Goal: Check status: Check status

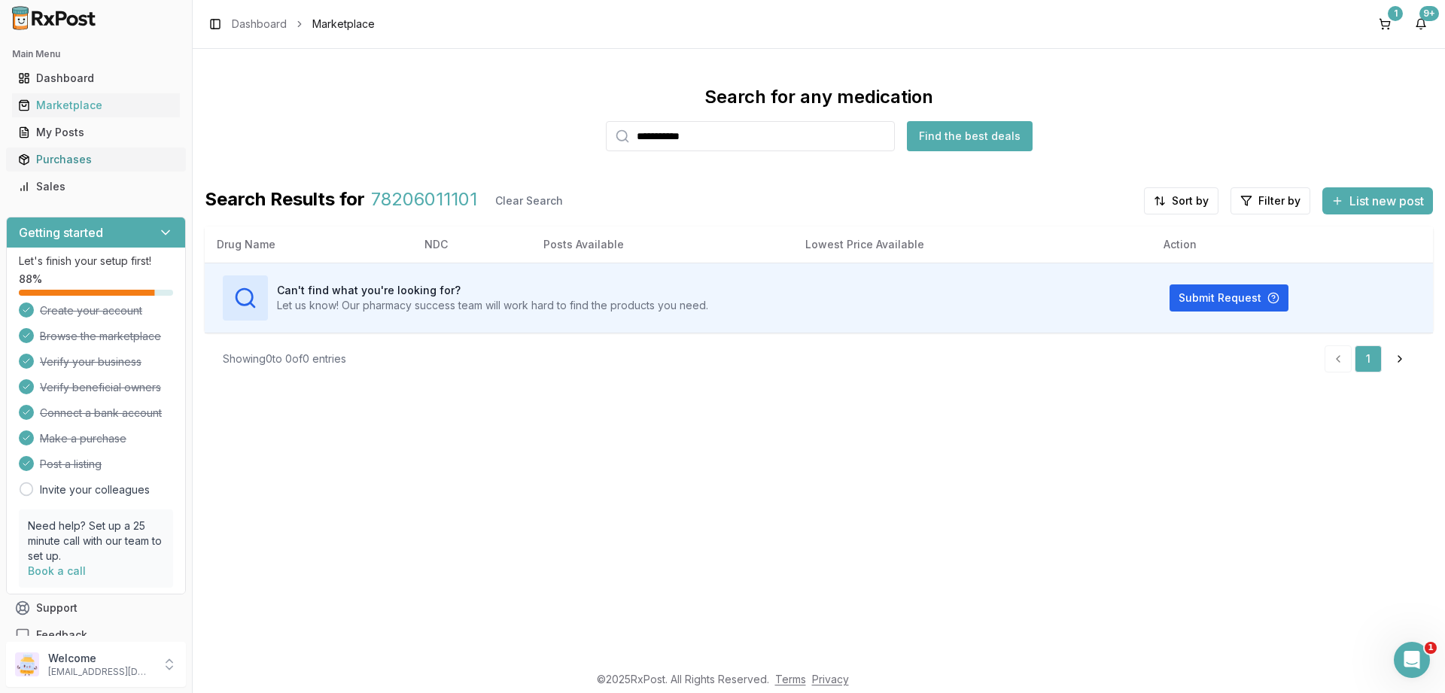
click at [45, 157] on div "Purchases" at bounding box center [96, 159] width 156 height 15
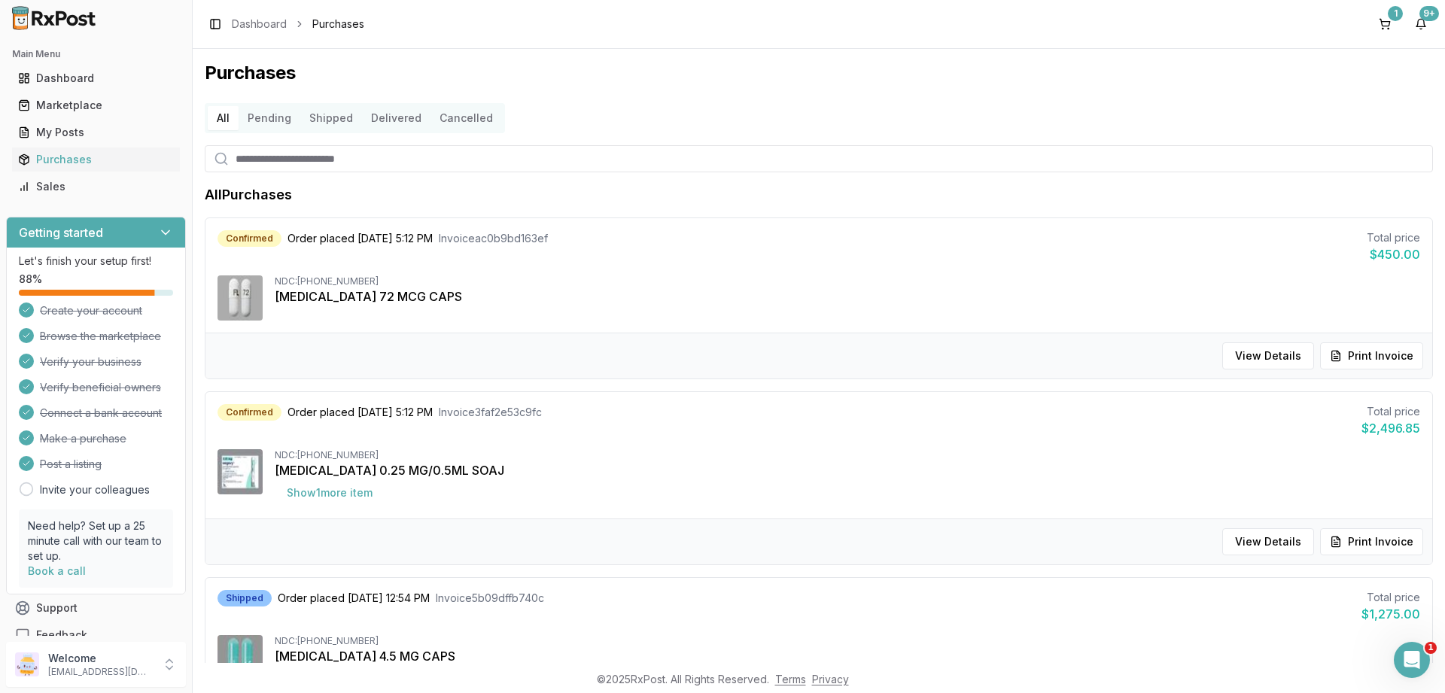
click at [263, 124] on button "Pending" at bounding box center [270, 118] width 62 height 24
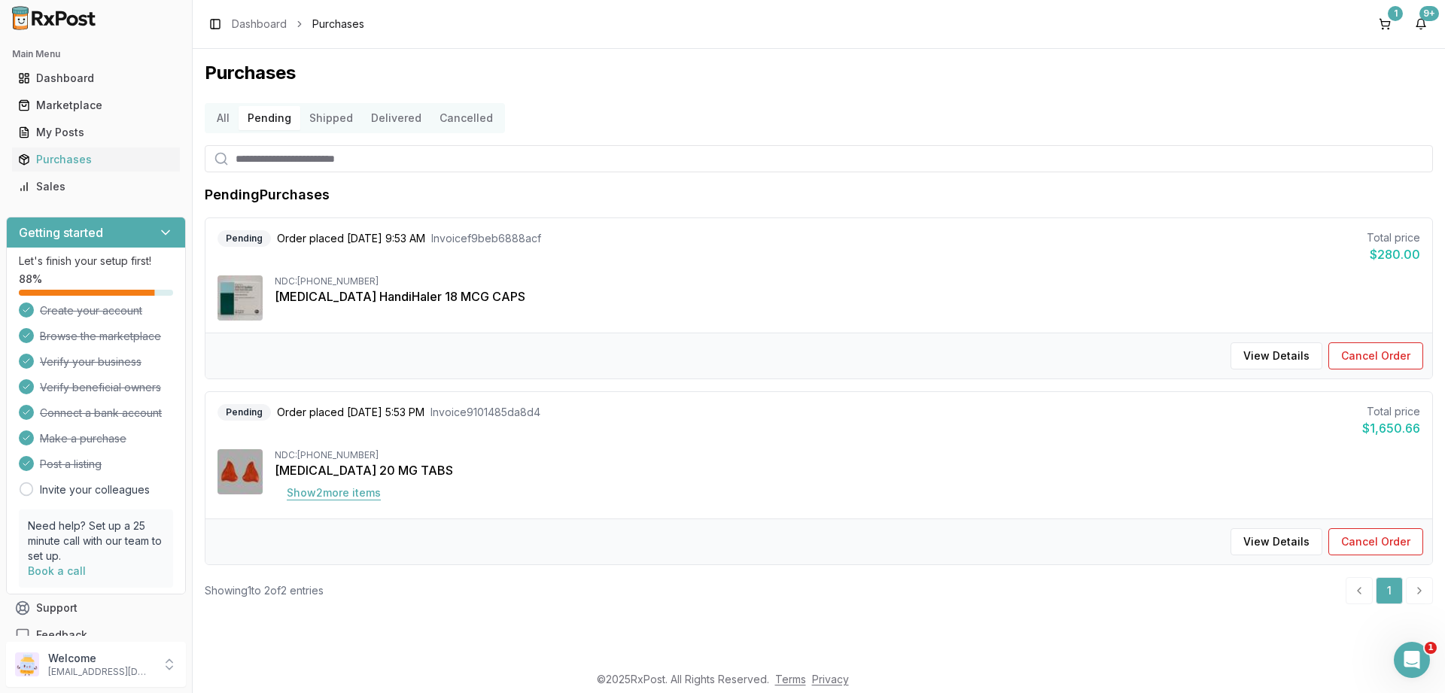
click at [331, 495] on button "Show 2 more item s" at bounding box center [334, 493] width 118 height 27
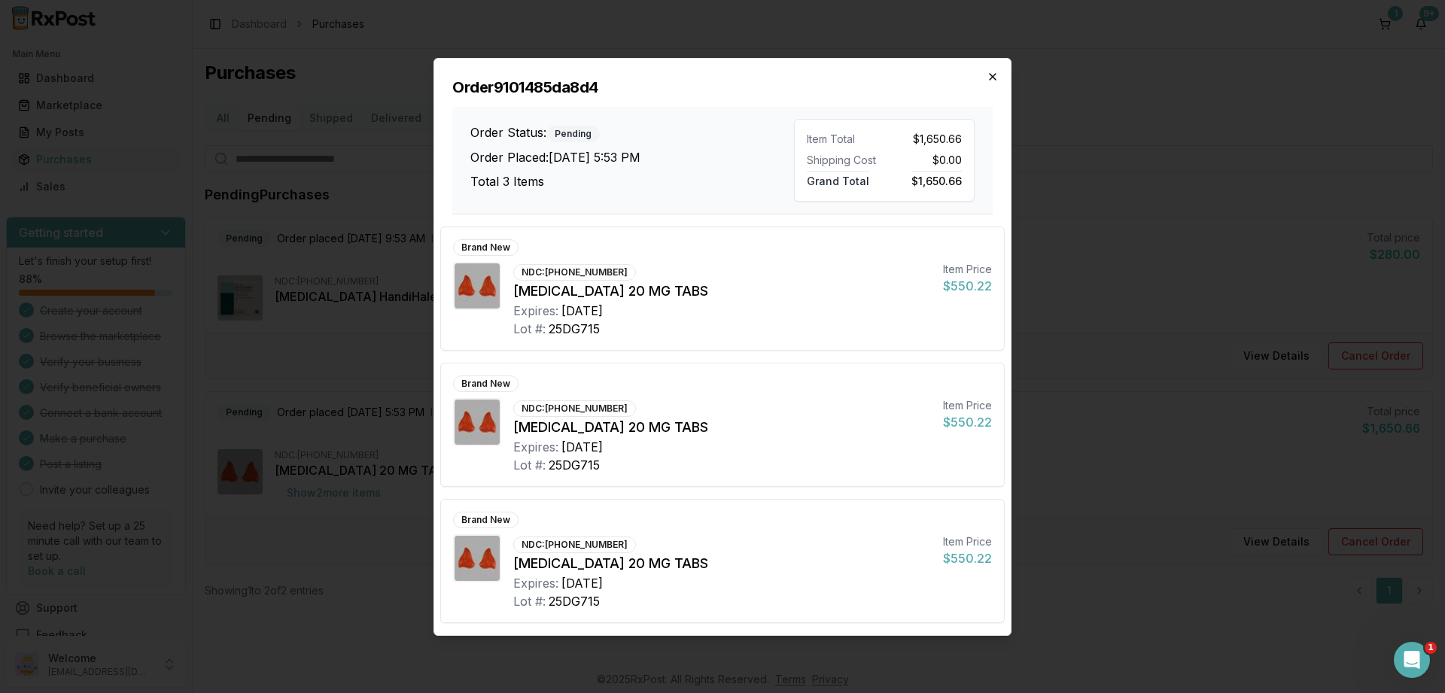
click at [997, 72] on icon "button" at bounding box center [993, 77] width 12 height 12
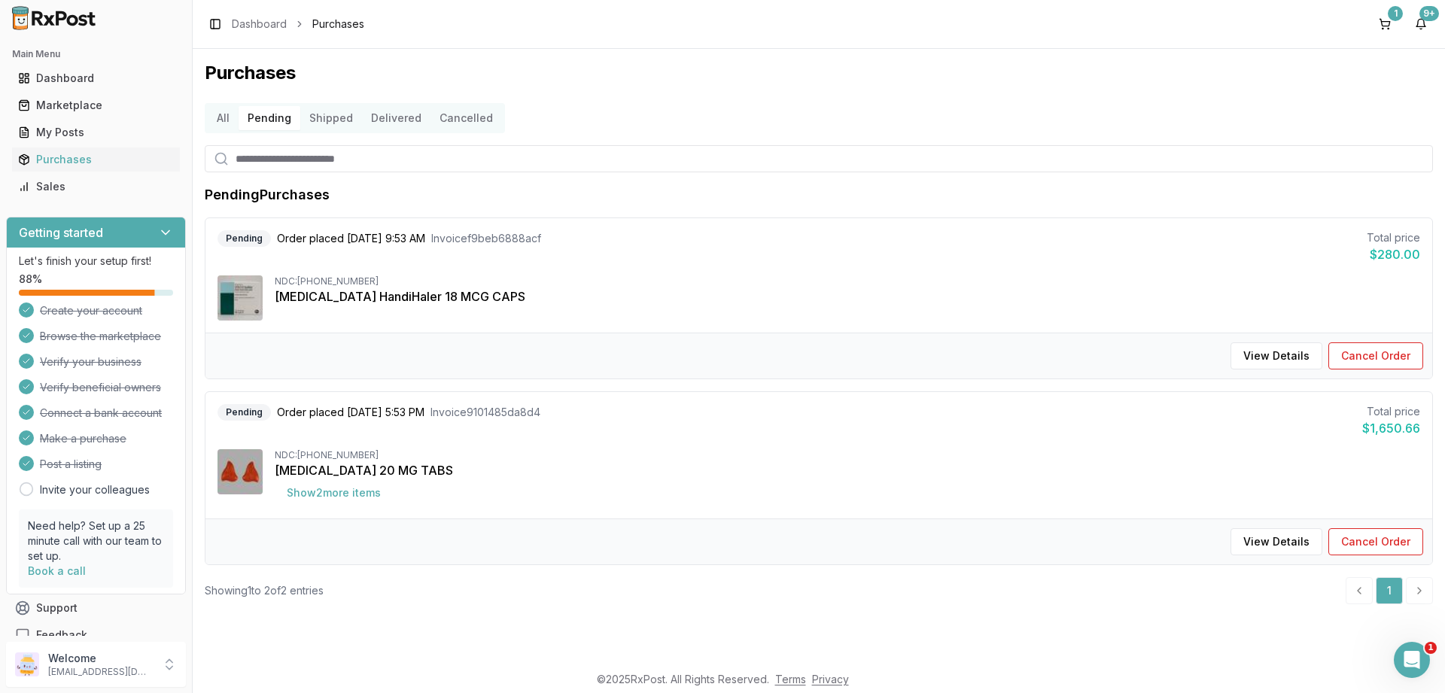
click at [316, 117] on button "Shipped" at bounding box center [331, 118] width 62 height 24
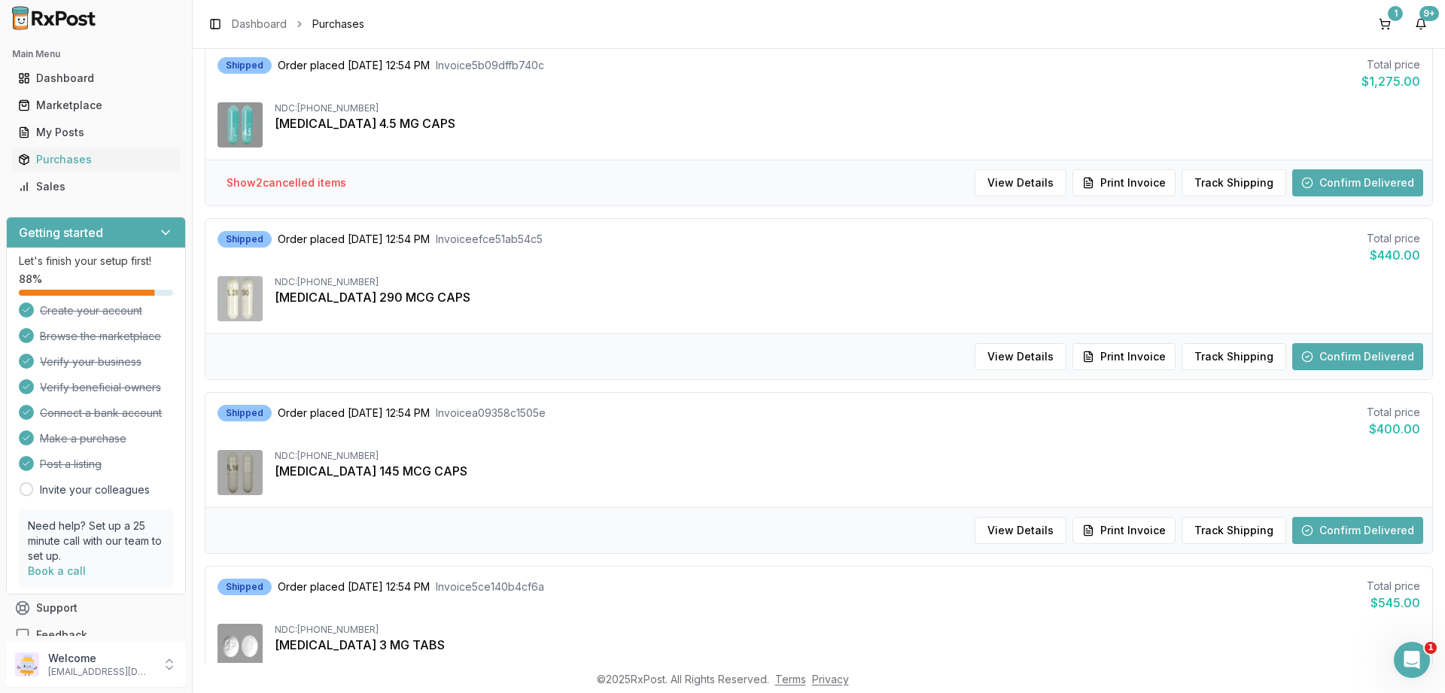
scroll to position [181, 0]
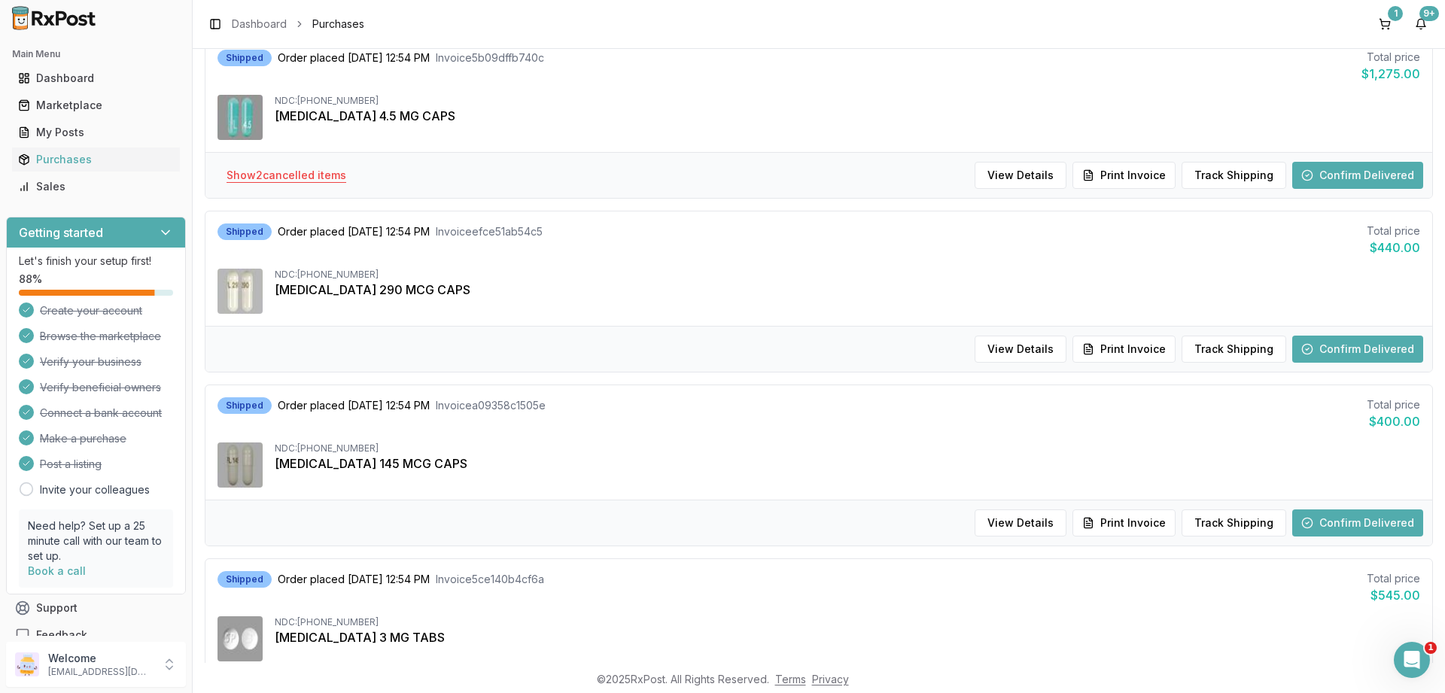
click at [265, 170] on button "Show 2 cancelled item s" at bounding box center [287, 175] width 144 height 27
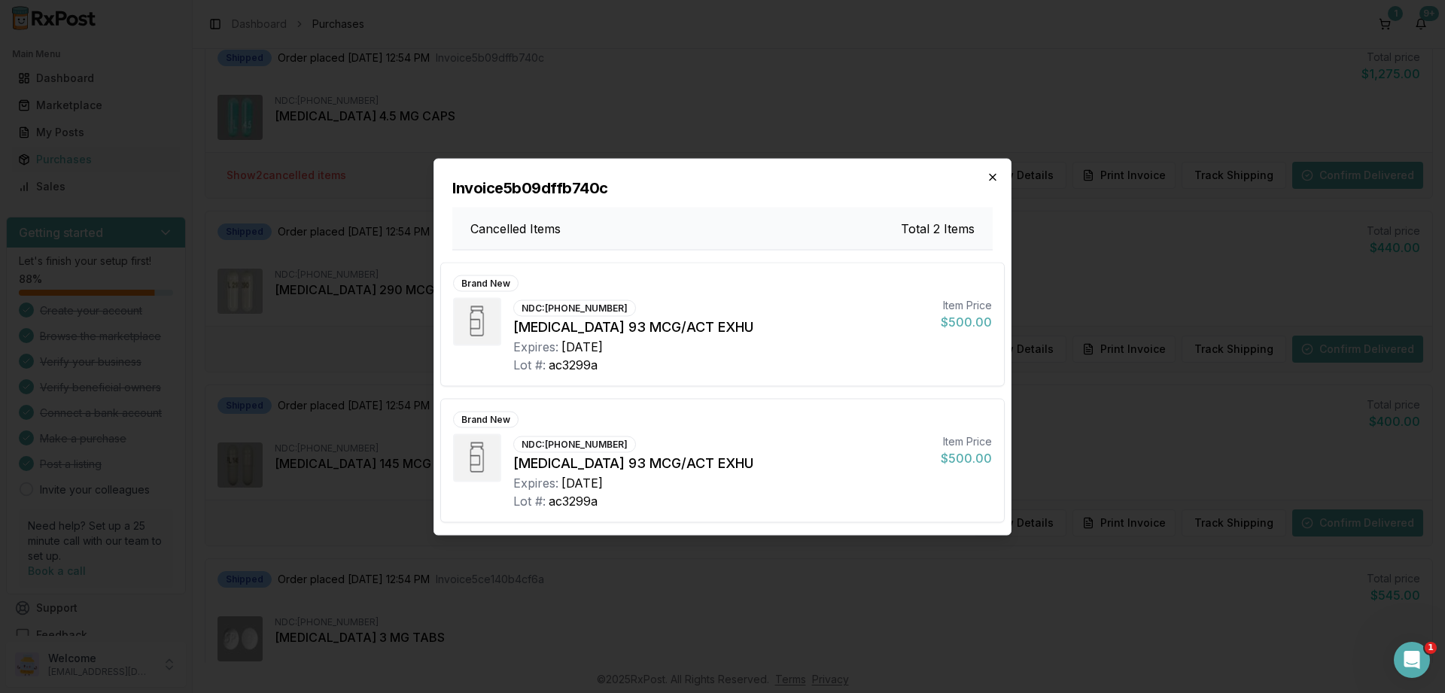
click at [994, 177] on icon "button" at bounding box center [993, 177] width 12 height 12
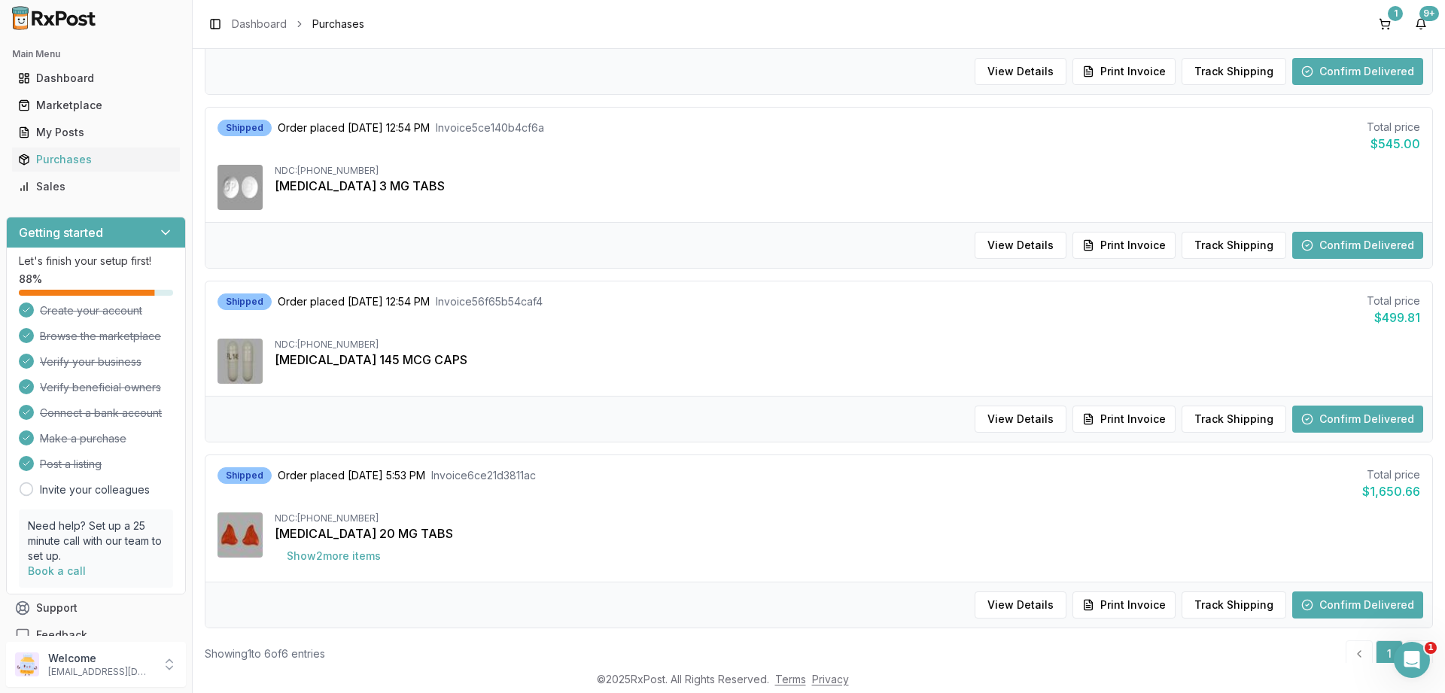
scroll to position [673, 0]
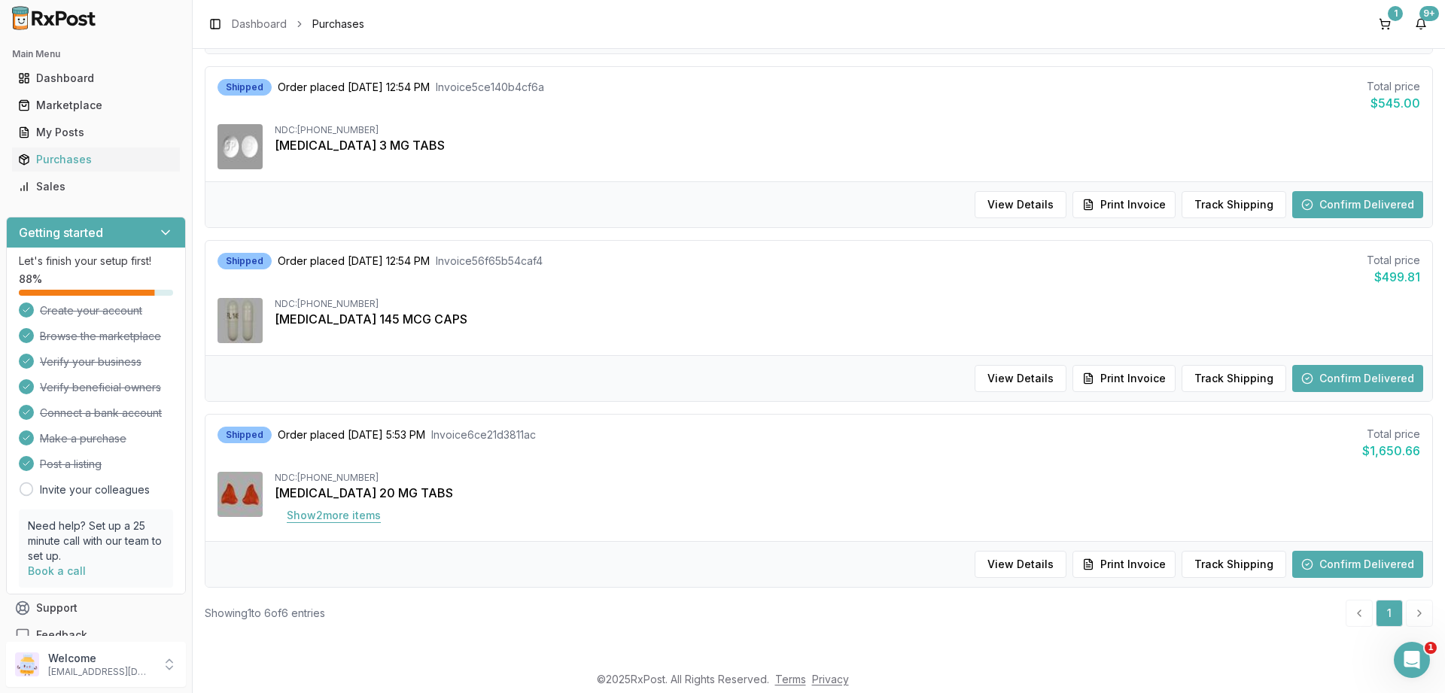
click at [312, 510] on button "Show 2 more item s" at bounding box center [334, 515] width 118 height 27
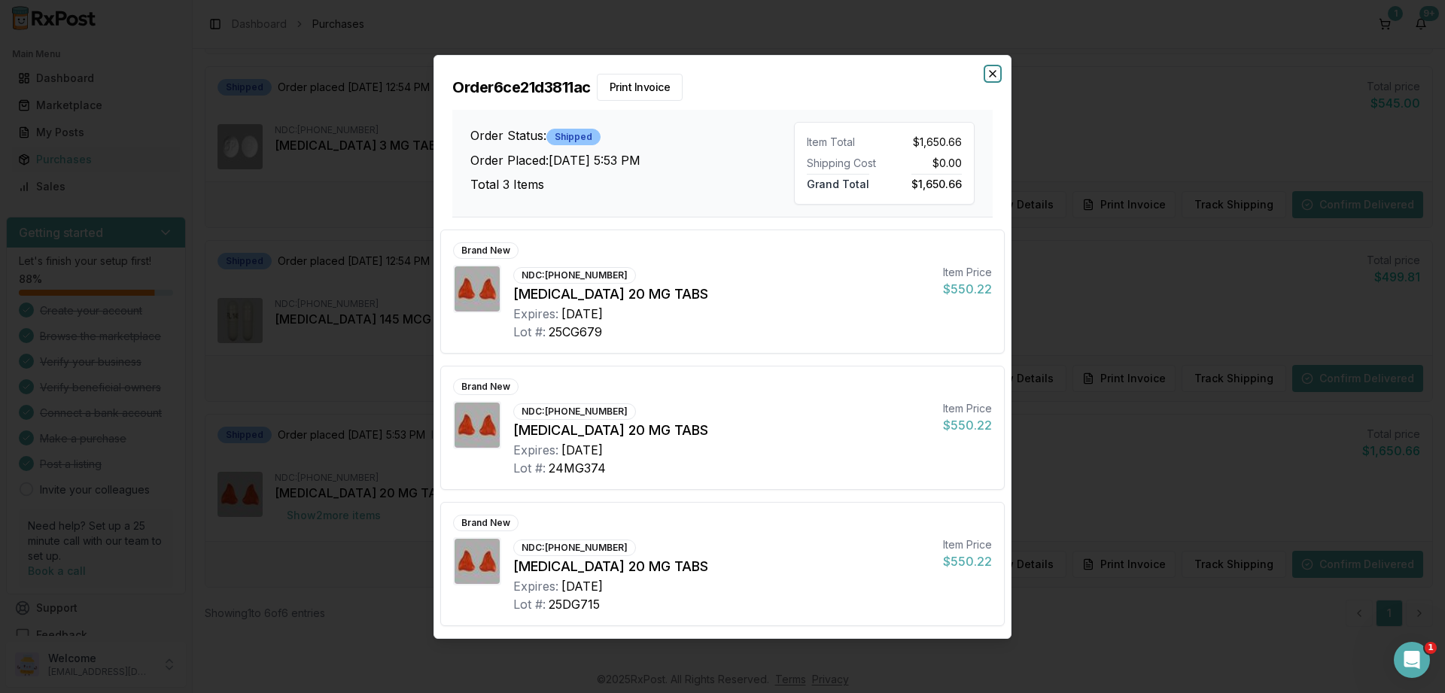
click at [993, 76] on icon "button" at bounding box center [993, 74] width 12 height 12
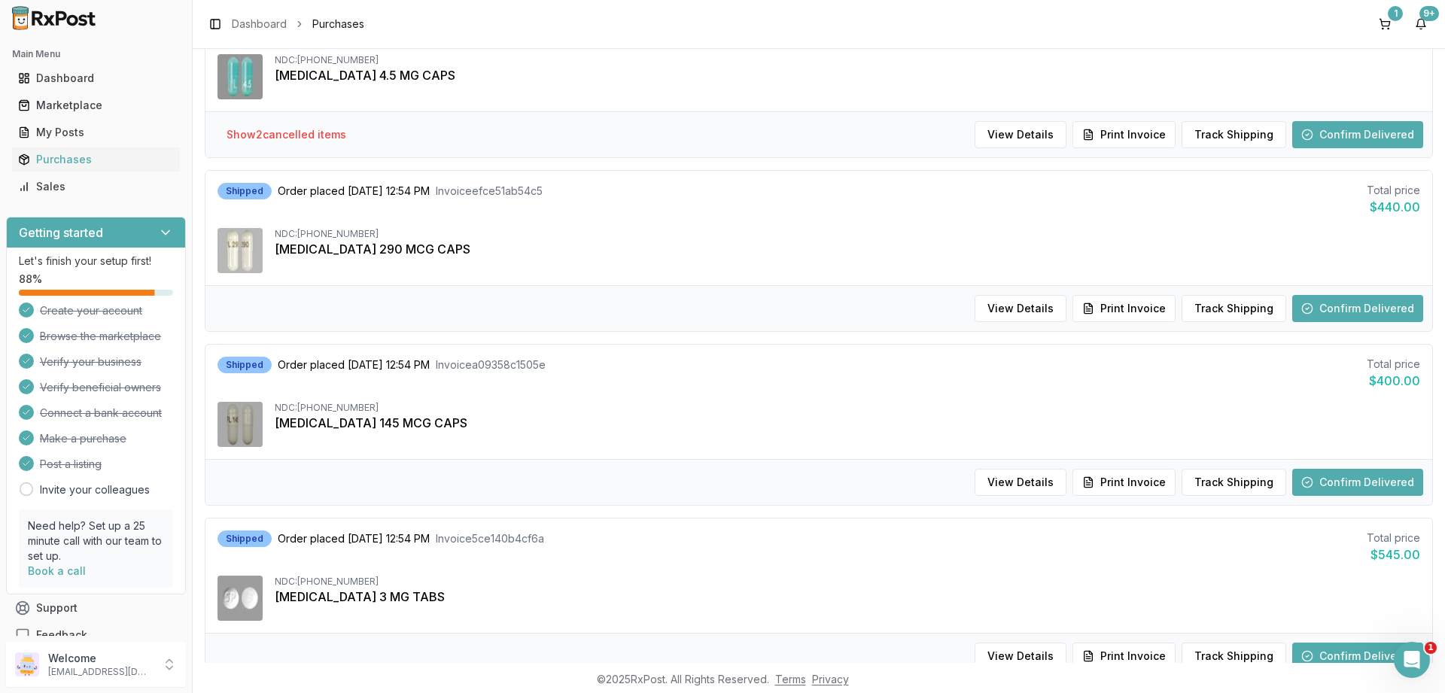
scroll to position [0, 0]
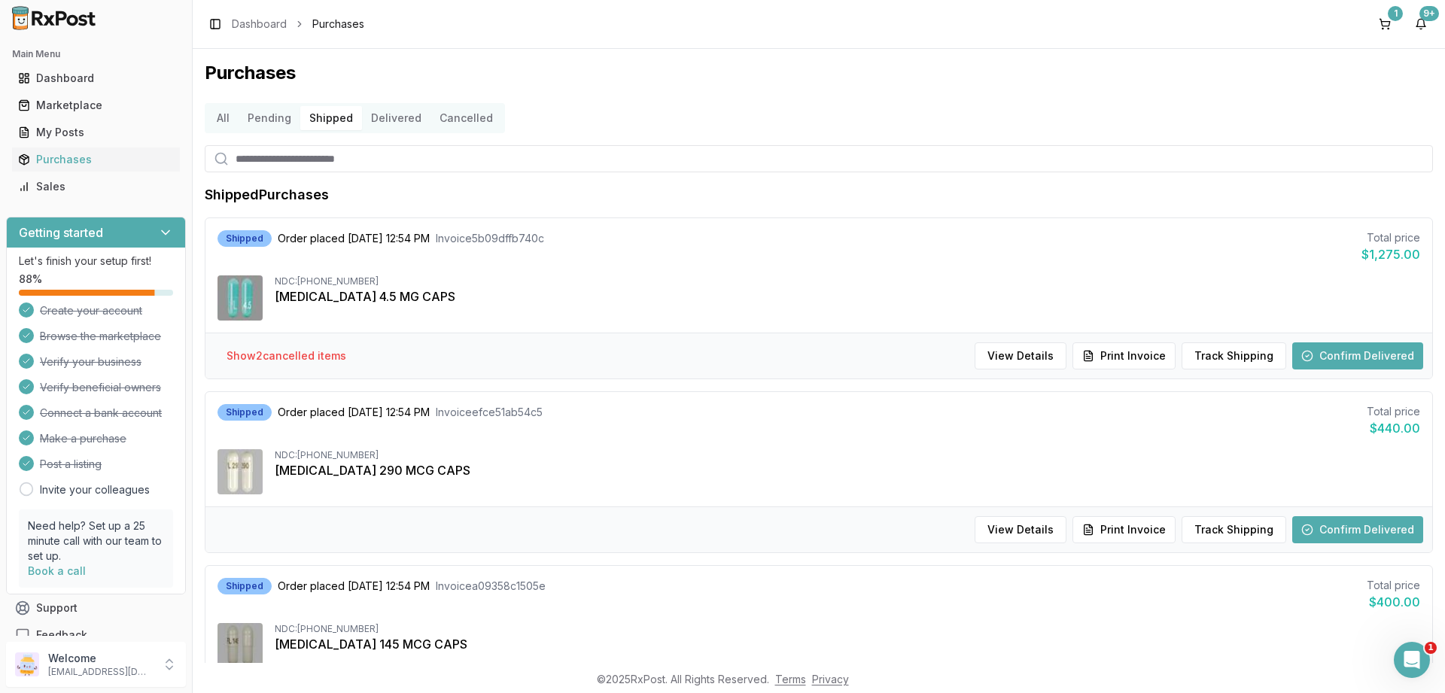
click at [388, 114] on button "Delivered" at bounding box center [396, 118] width 69 height 24
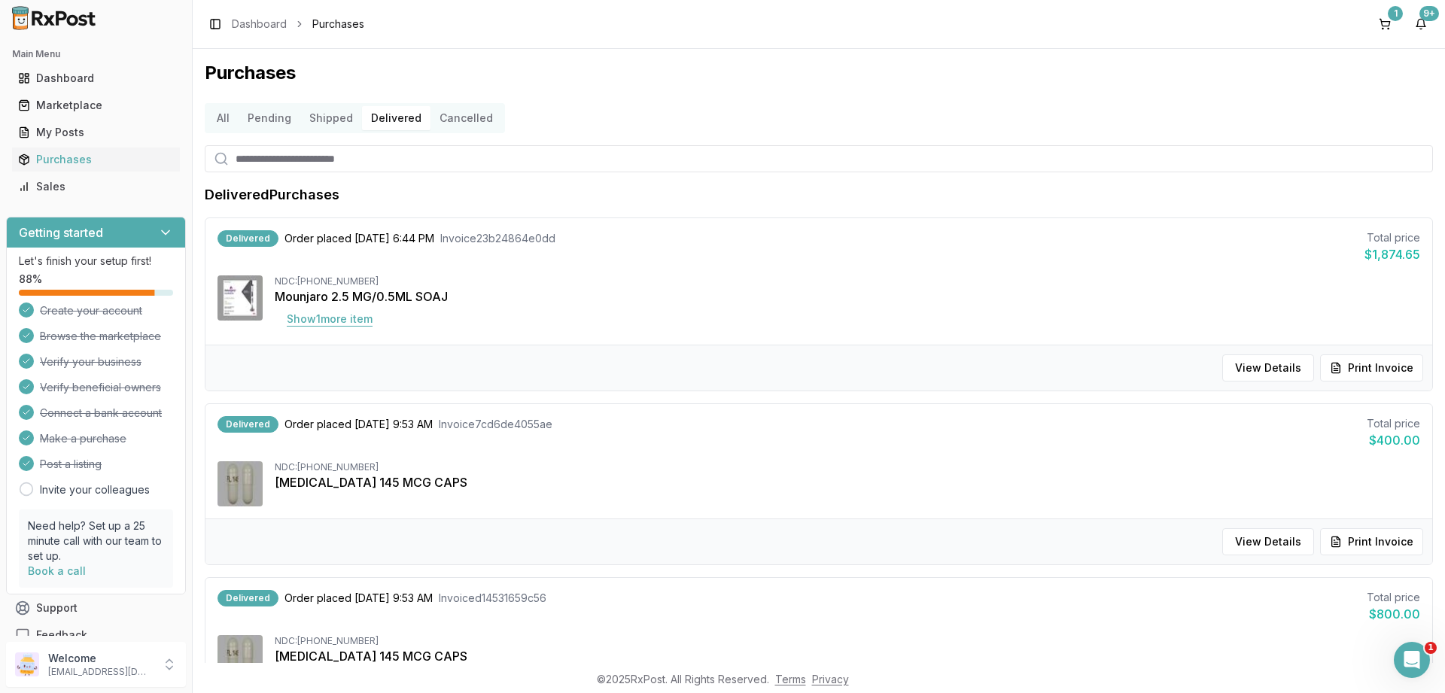
click at [301, 315] on button "Show 1 more item" at bounding box center [330, 319] width 110 height 27
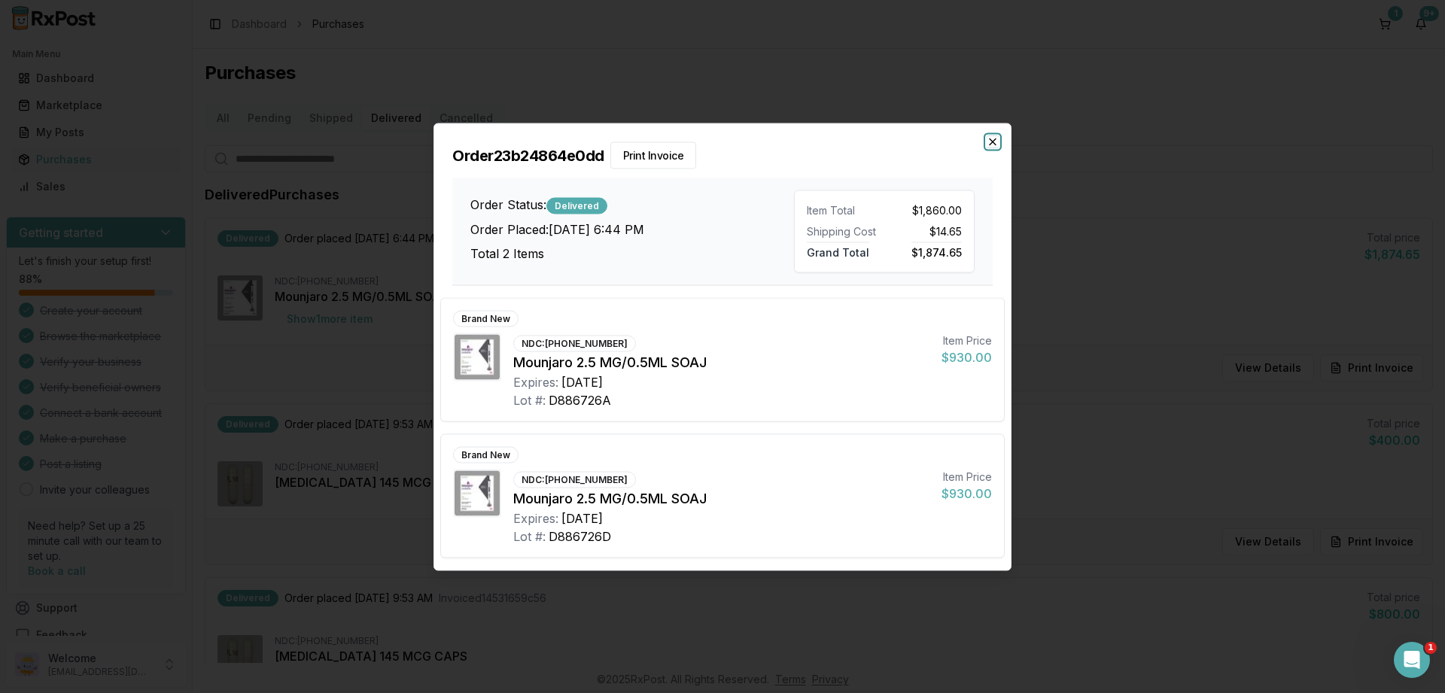
click at [998, 144] on icon "button" at bounding box center [993, 142] width 12 height 12
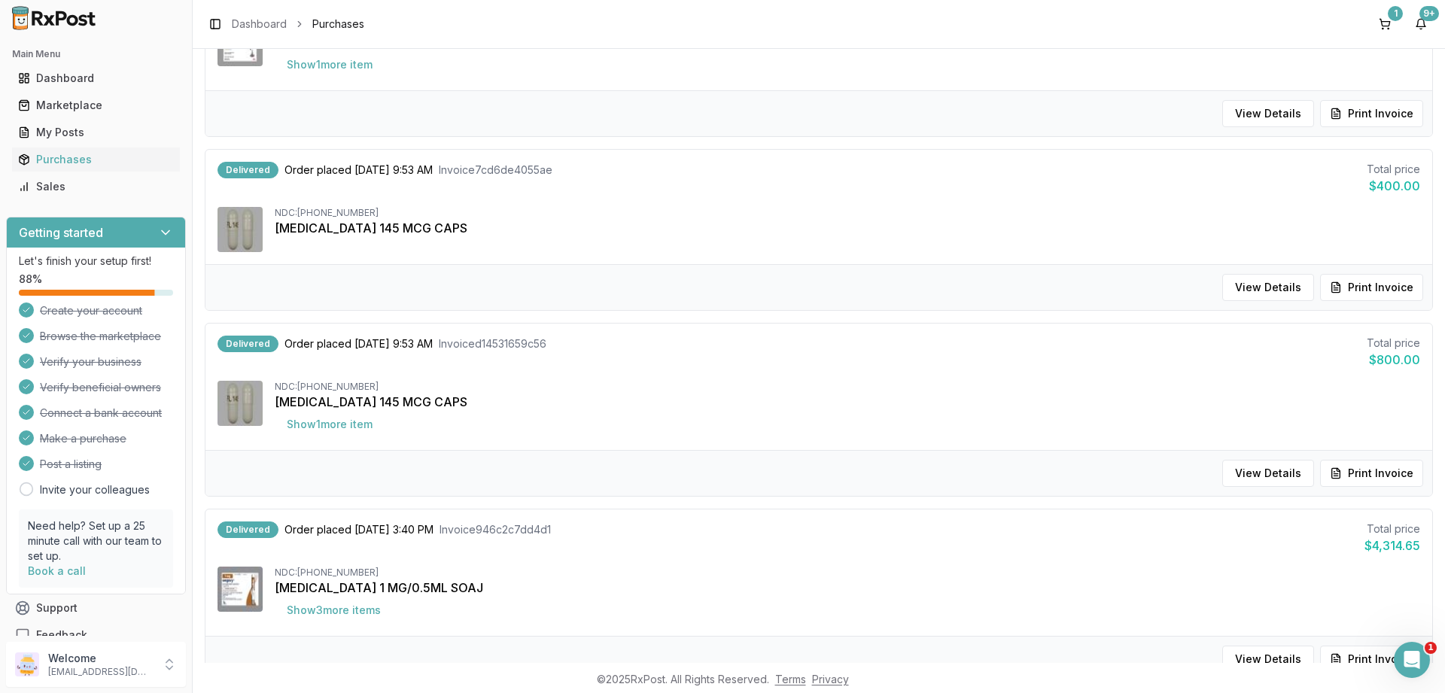
scroll to position [271, 0]
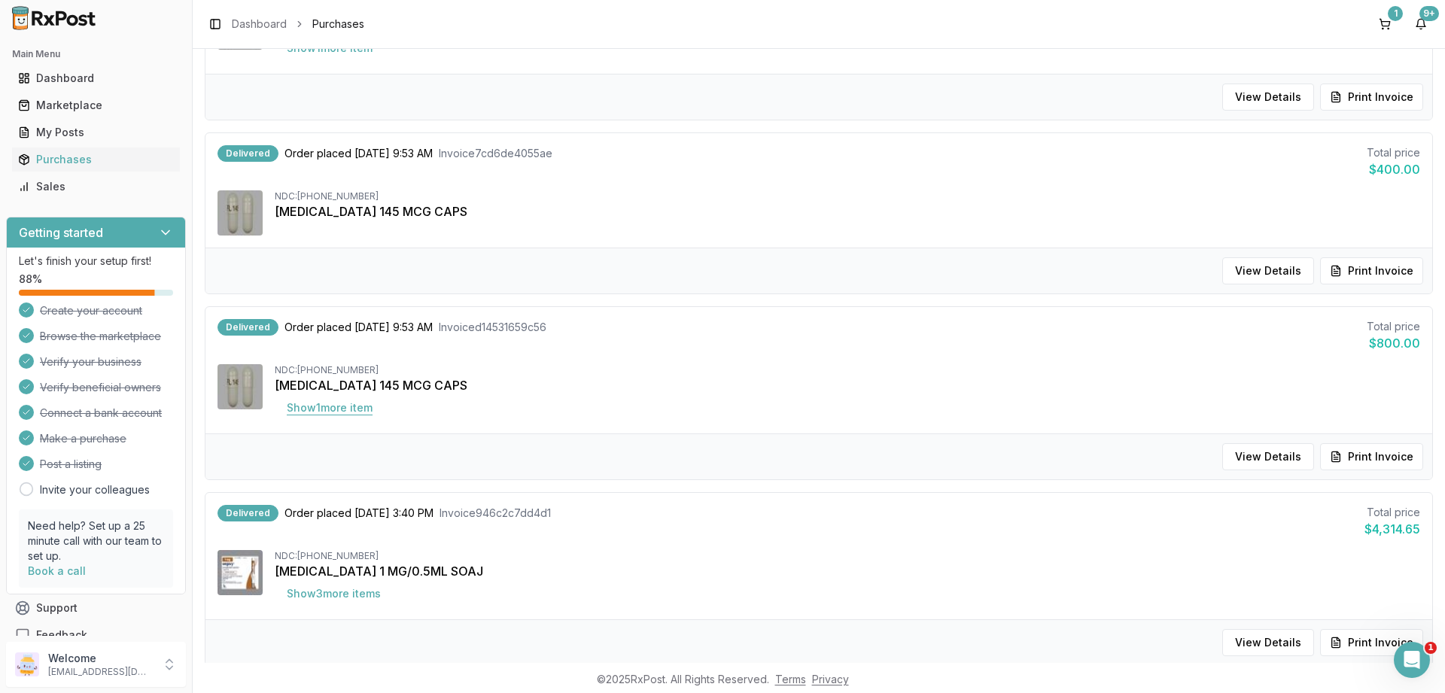
click at [321, 410] on button "Show 1 more item" at bounding box center [330, 407] width 110 height 27
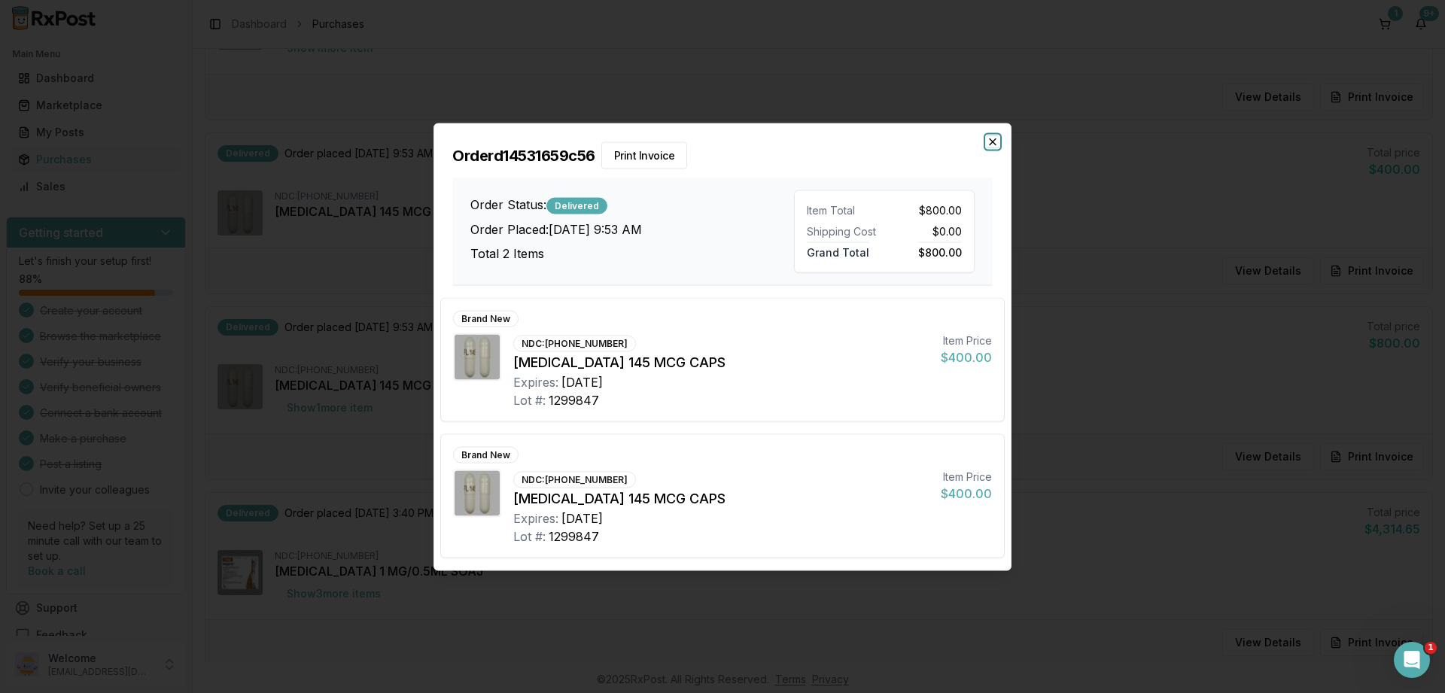
click at [990, 144] on icon "button" at bounding box center [993, 142] width 12 height 12
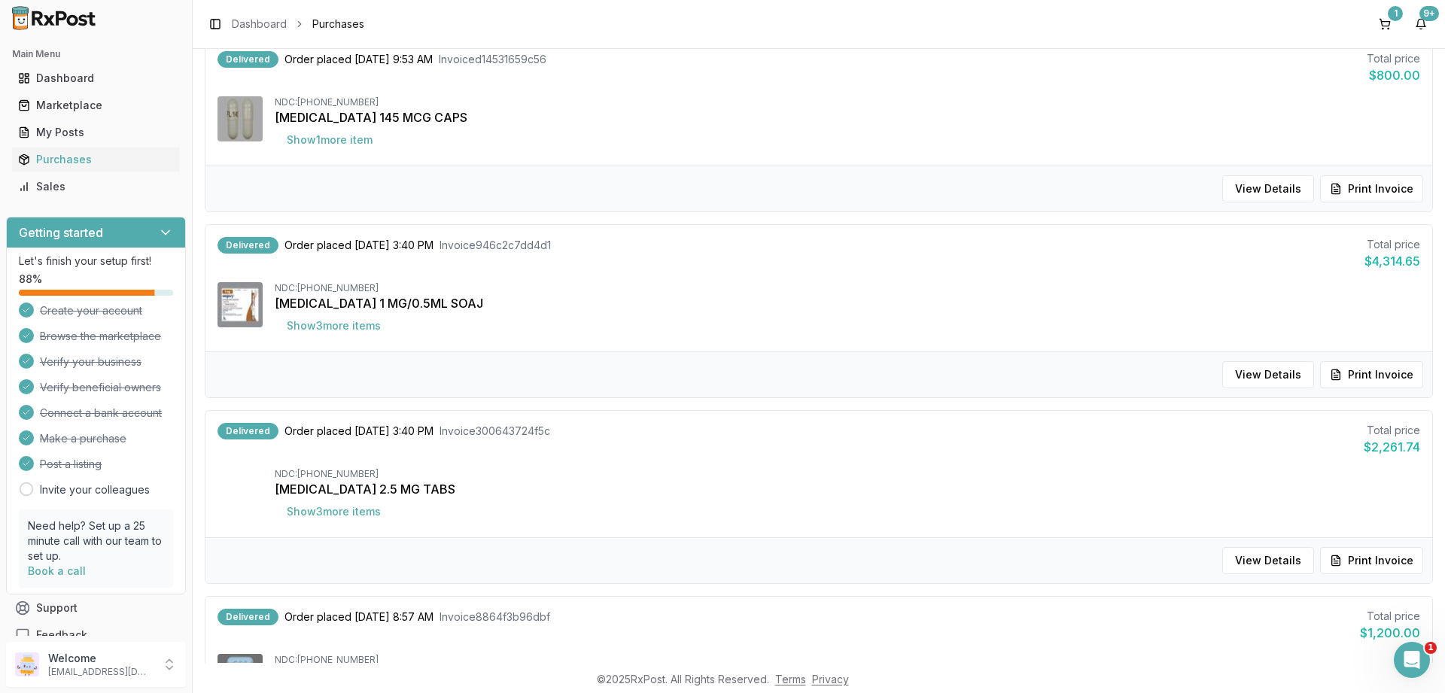
scroll to position [632, 0]
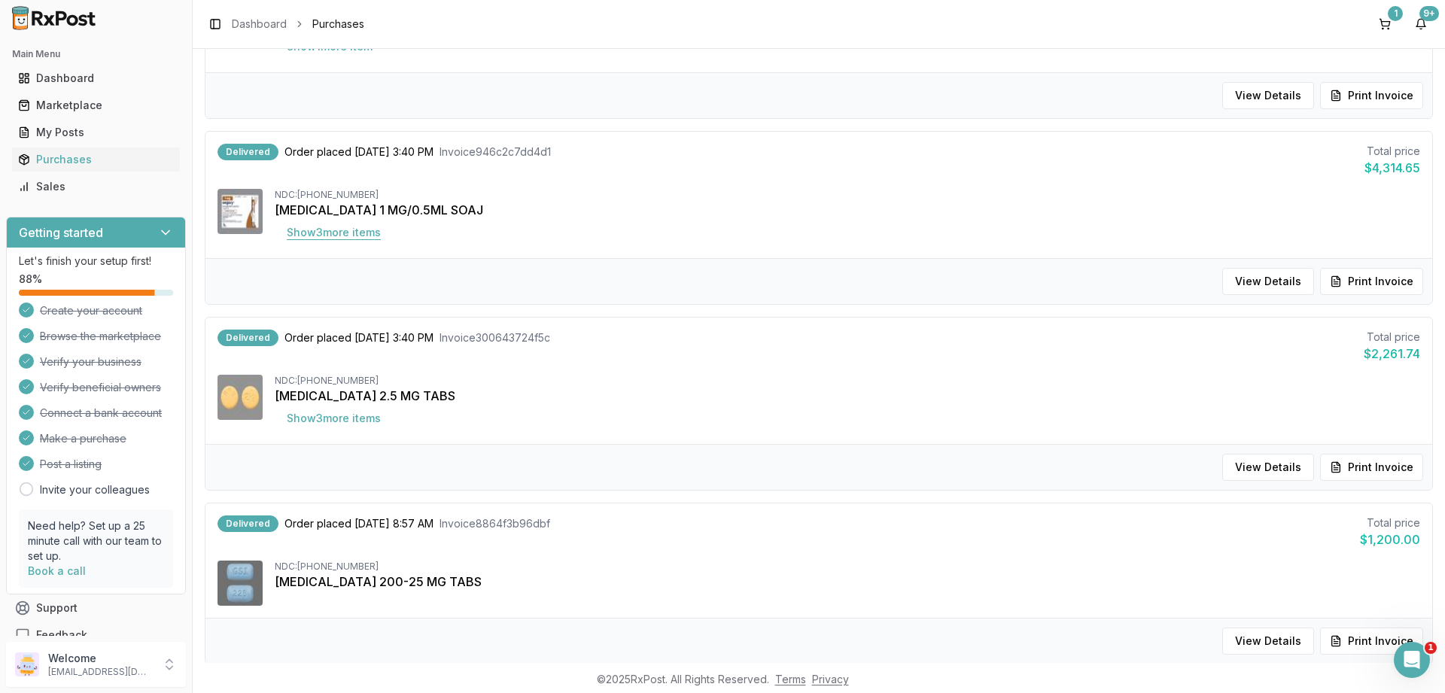
click at [324, 232] on button "Show 3 more item s" at bounding box center [334, 232] width 118 height 27
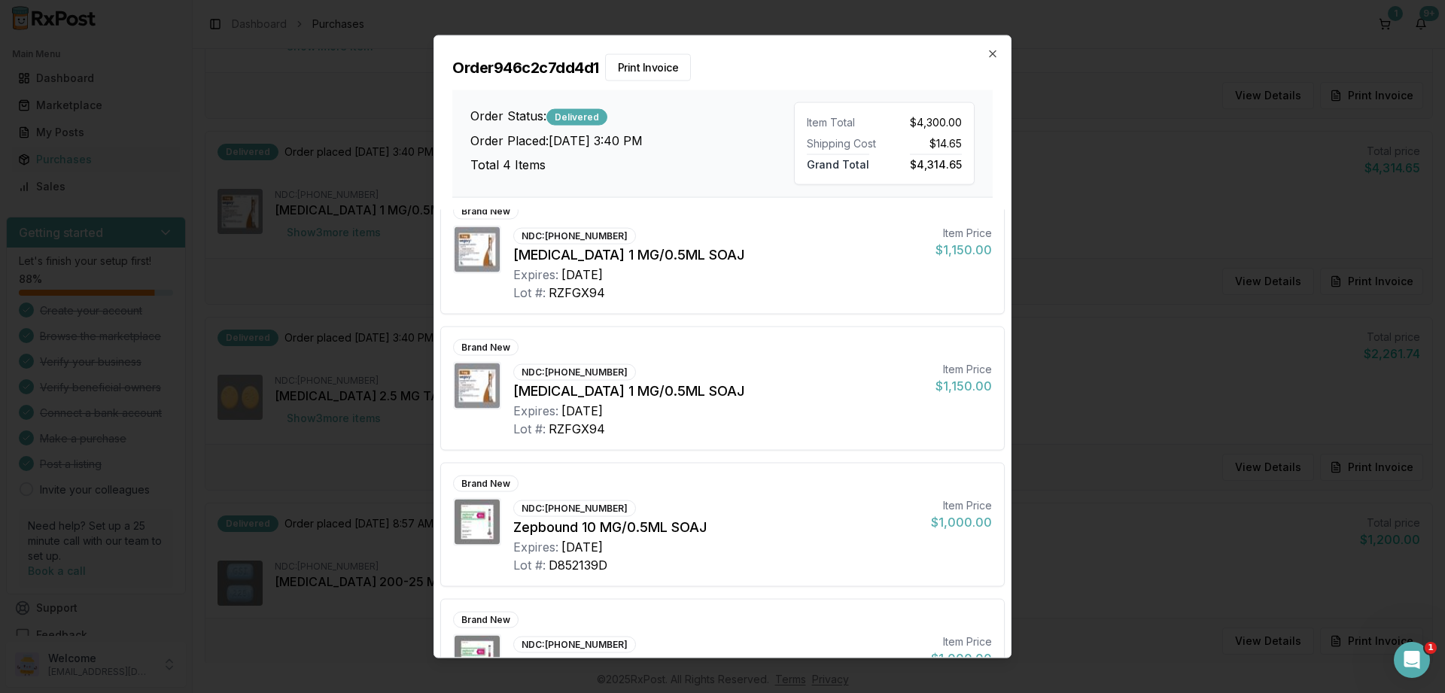
scroll to position [0, 0]
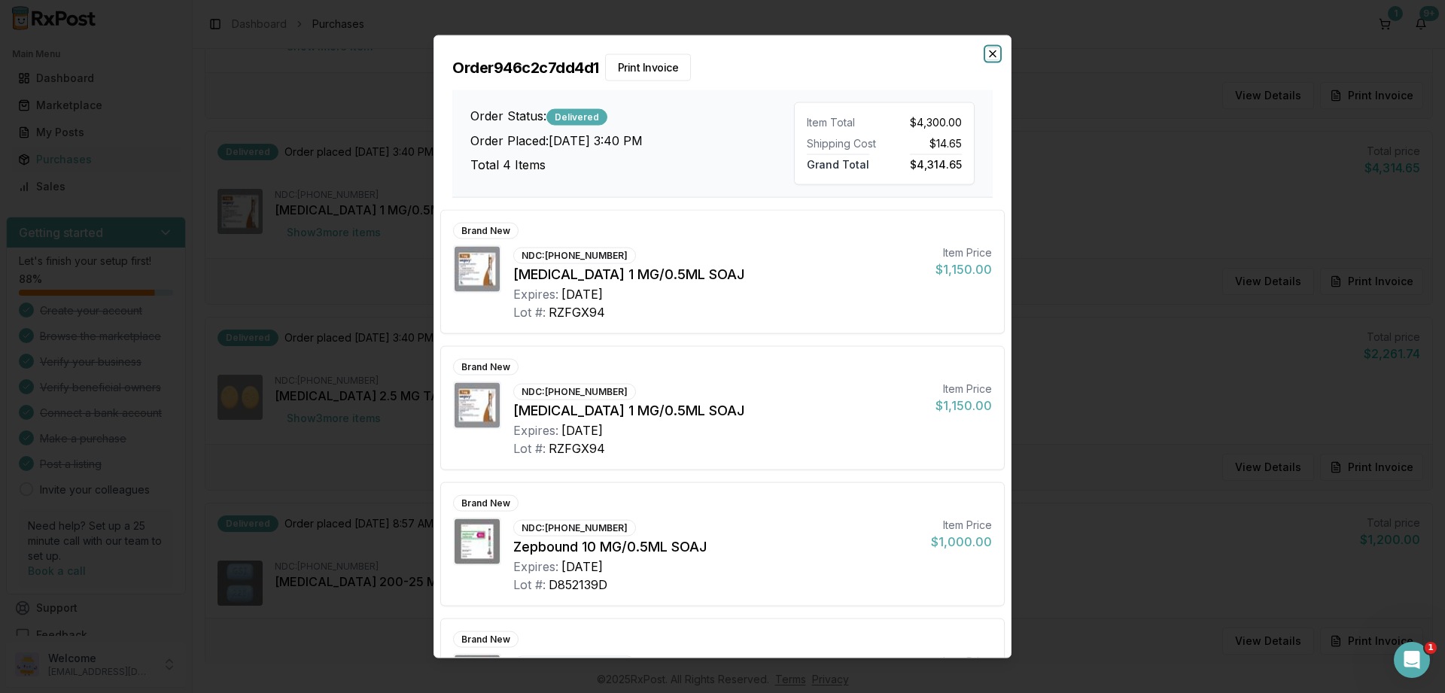
click at [994, 53] on icon "button" at bounding box center [993, 53] width 6 height 6
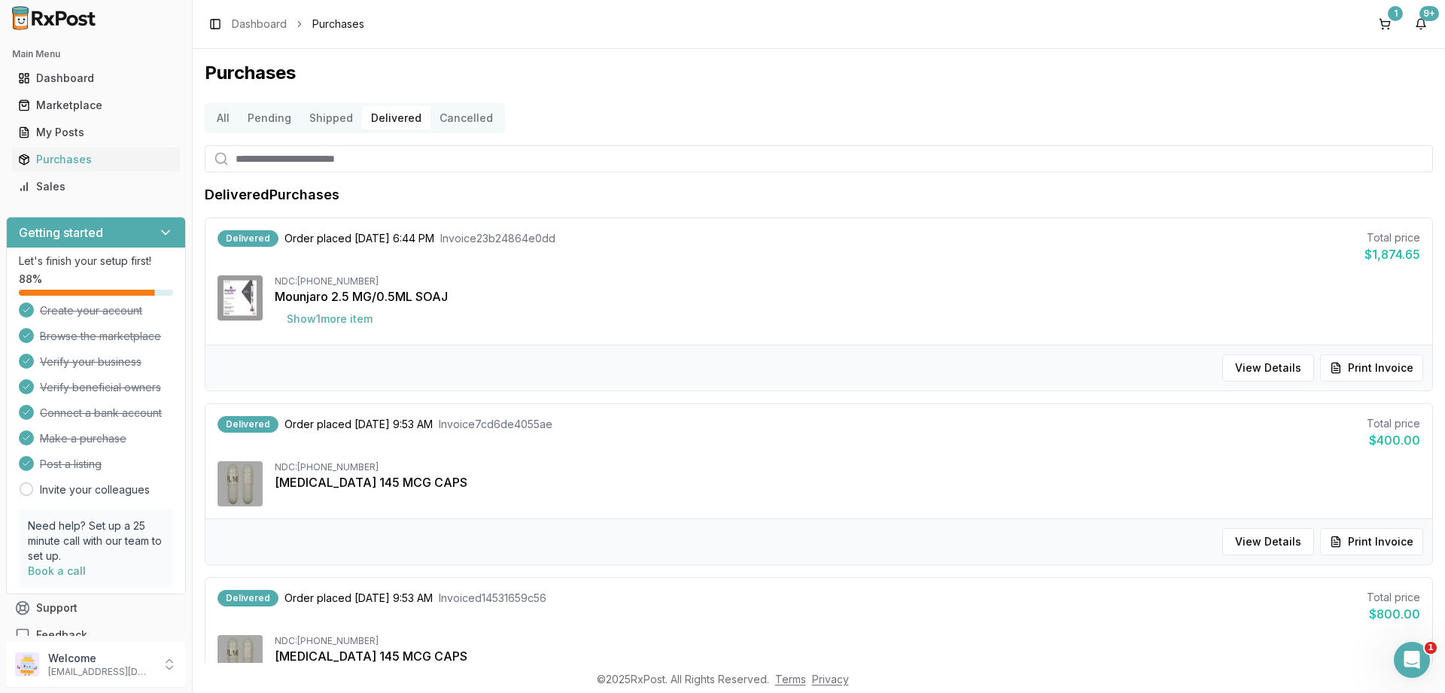
click at [477, 116] on button "Cancelled" at bounding box center [467, 118] width 72 height 24
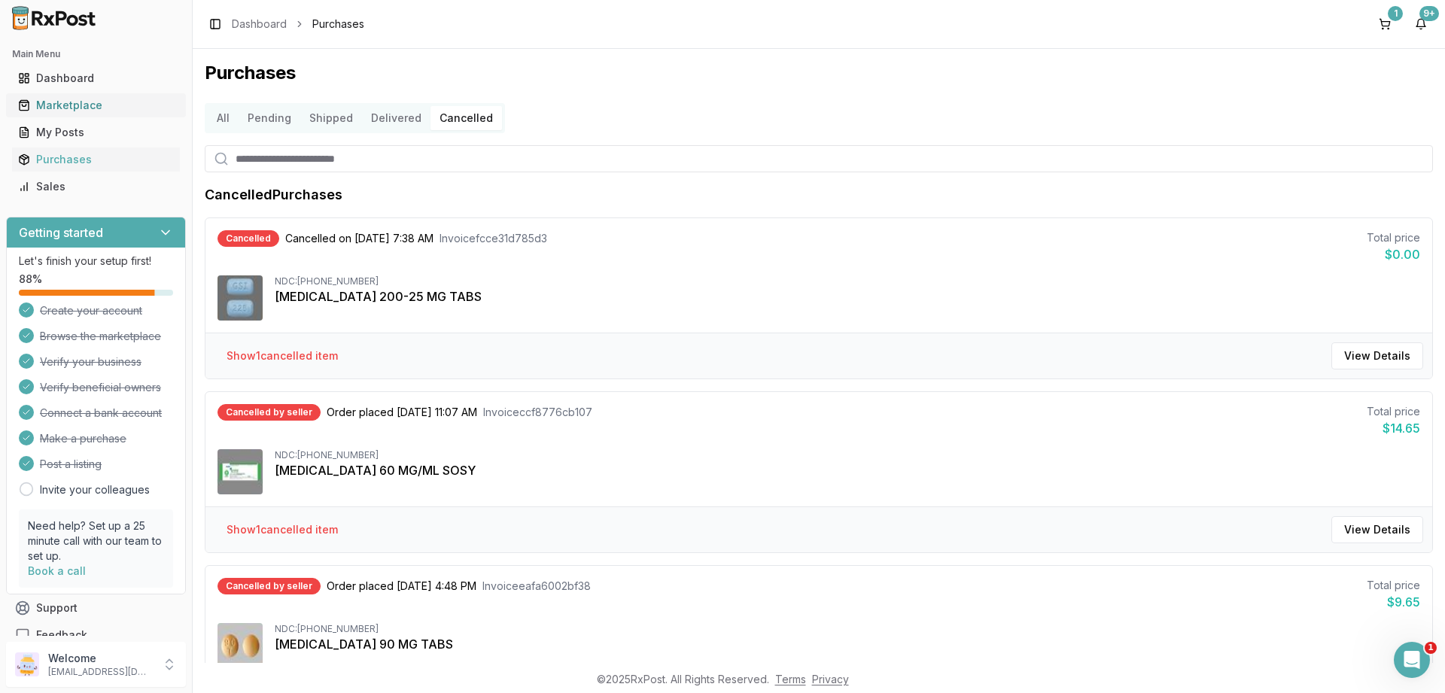
click at [53, 108] on div "Marketplace" at bounding box center [96, 105] width 156 height 15
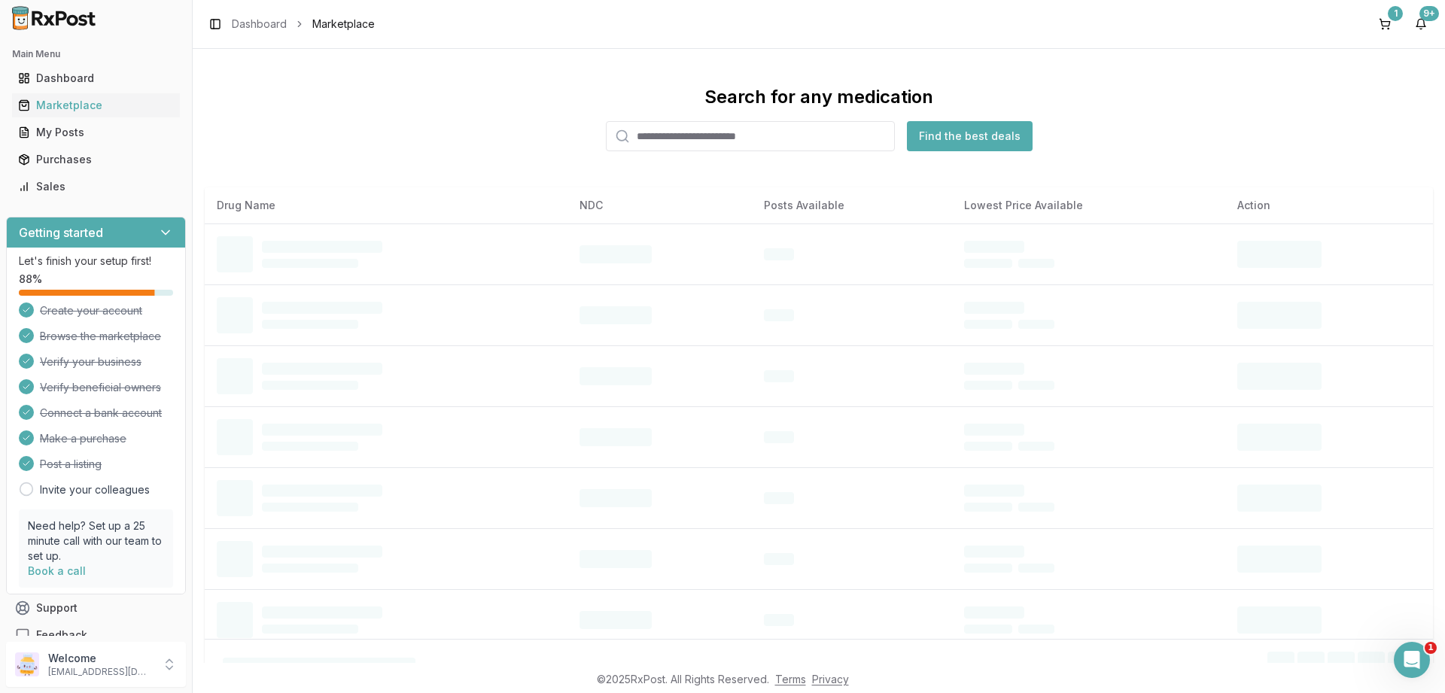
click at [707, 138] on input "search" at bounding box center [750, 136] width 289 height 30
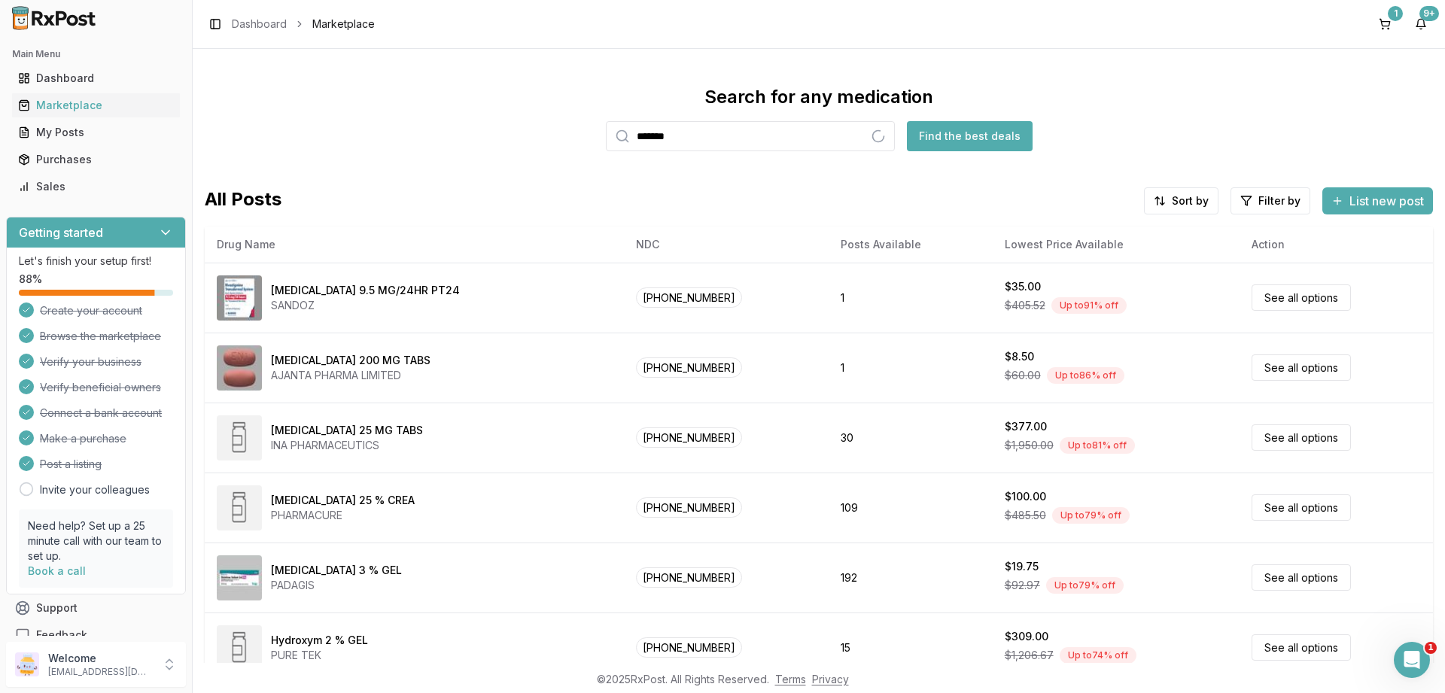
type input "*******"
